Goal: Find specific page/section: Find specific page/section

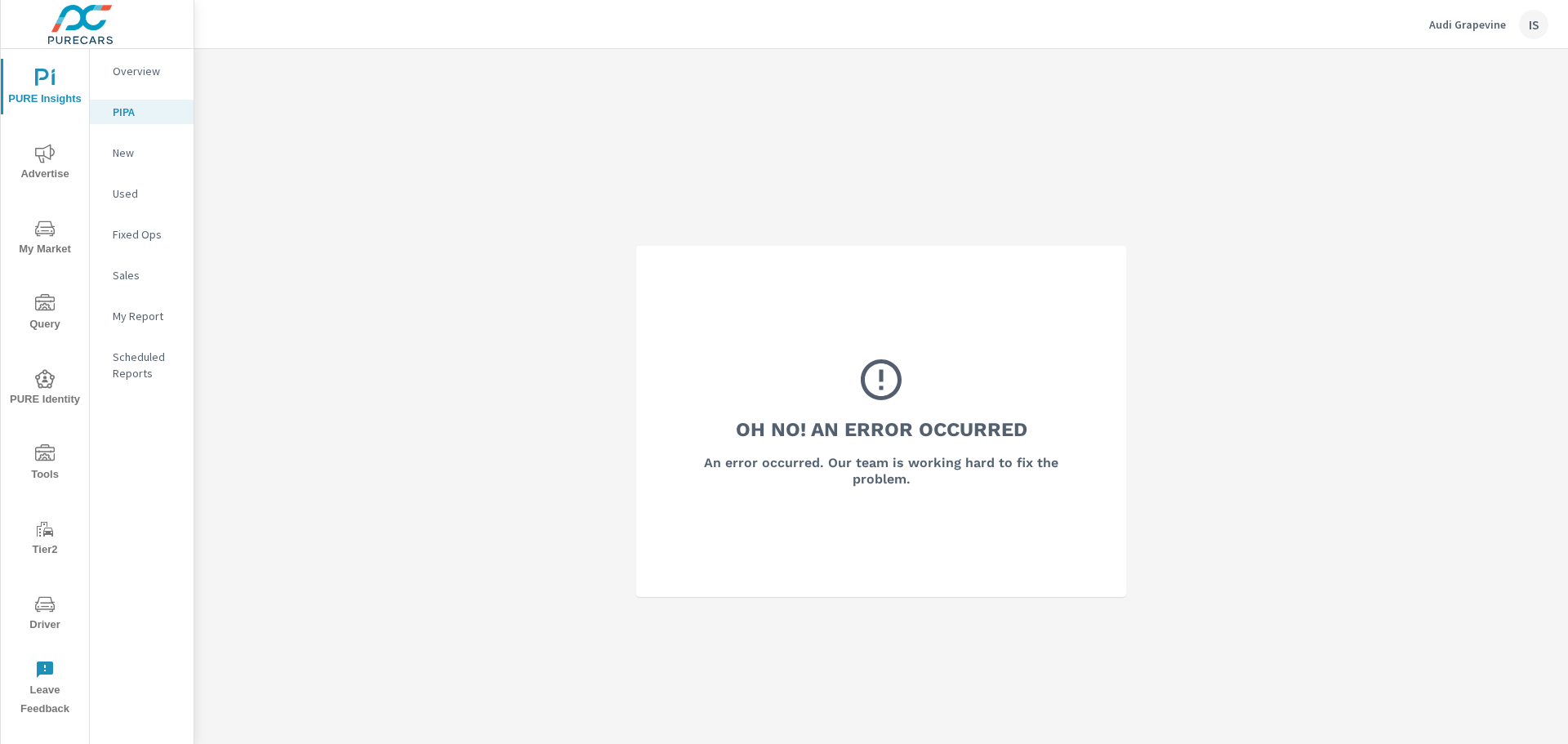
click at [126, 180] on nav "Overview PIPA New Used Fixed Ops Sales My Report Scheduled Reports" at bounding box center [142, 228] width 104 height 359
click at [133, 183] on div "Used" at bounding box center [142, 194] width 104 height 25
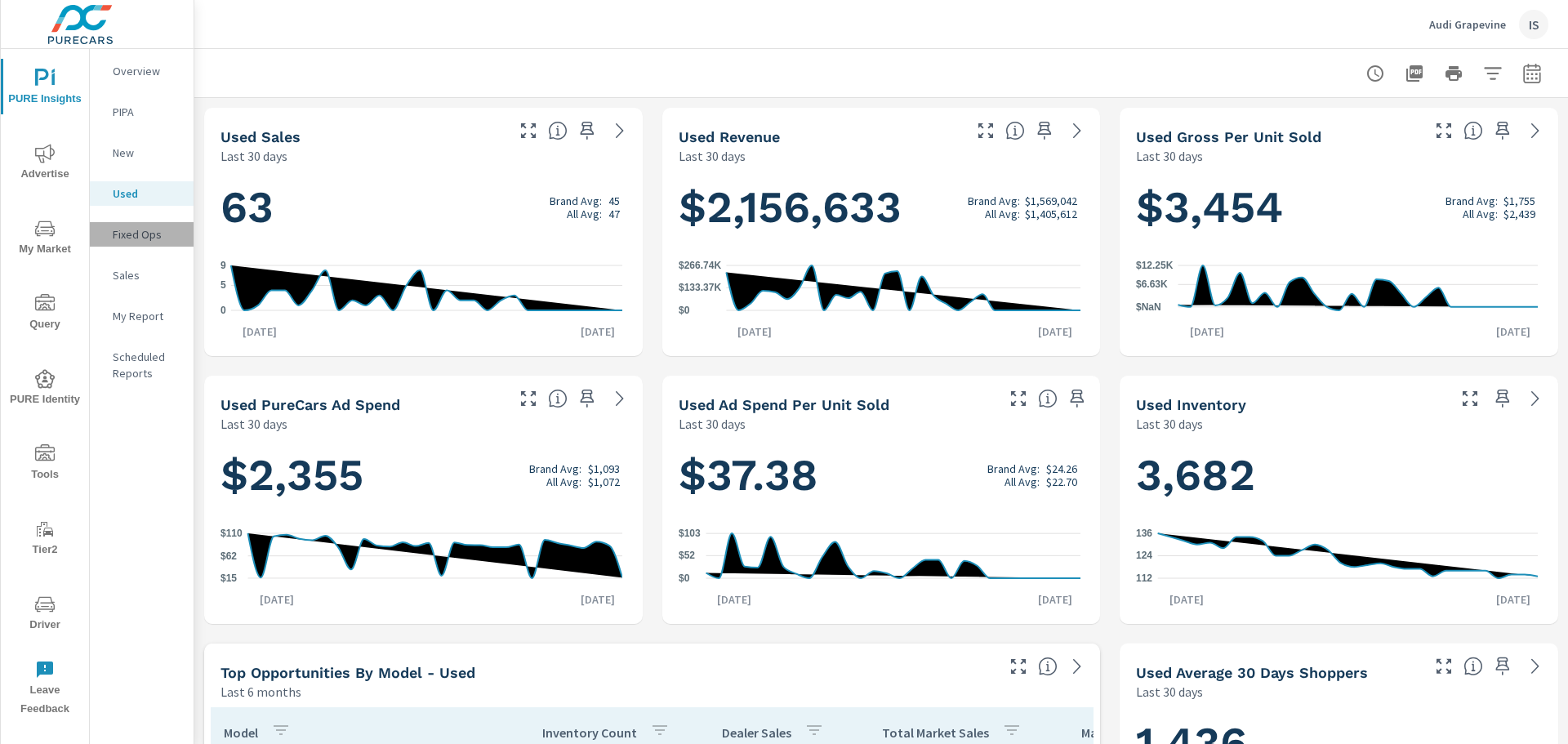
click at [145, 227] on p "Fixed Ops" at bounding box center [146, 235] width 68 height 16
